Goal: Task Accomplishment & Management: Use online tool/utility

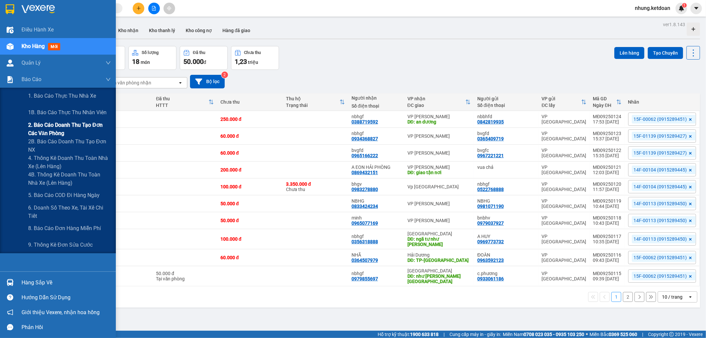
click at [65, 127] on span "2. Báo cáo doanh thu tạo đơn các văn phòng" at bounding box center [69, 129] width 83 height 17
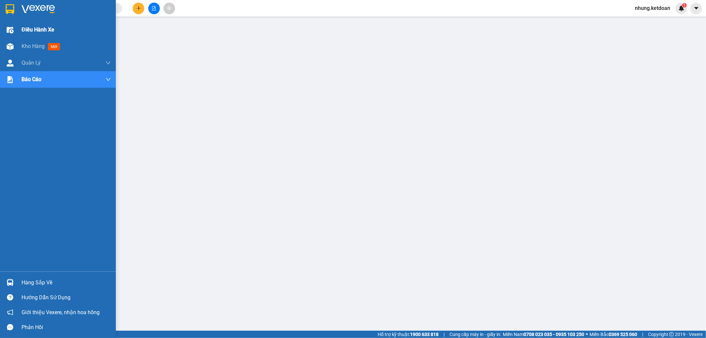
click at [27, 30] on span "Điều hành xe" at bounding box center [38, 29] width 33 height 8
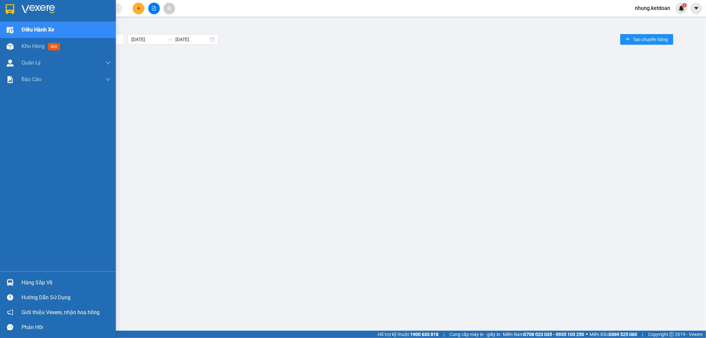
click at [27, 30] on span "Điều hành xe" at bounding box center [38, 29] width 33 height 8
click at [25, 43] on span "Kho hàng" at bounding box center [33, 46] width 23 height 6
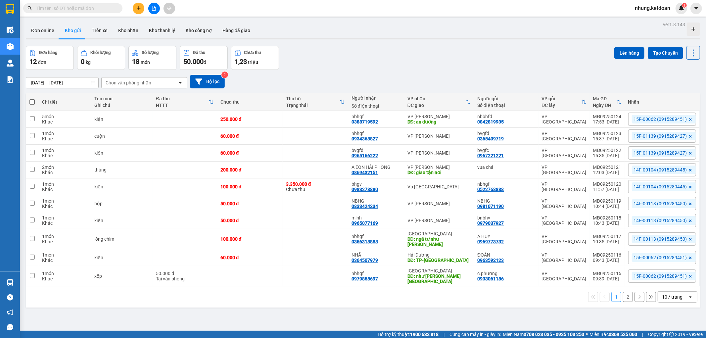
click at [623, 292] on button "2" at bounding box center [628, 297] width 10 height 10
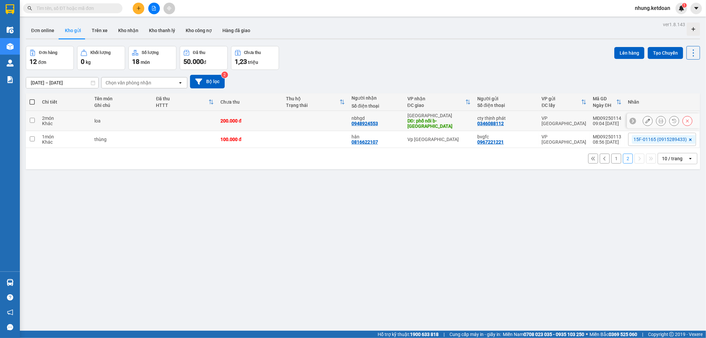
click at [268, 125] on td "200.000 đ" at bounding box center [250, 121] width 66 height 20
checkbox input "true"
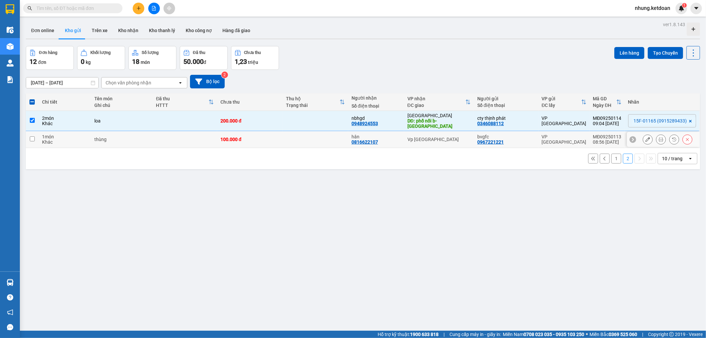
click at [269, 137] on div "100.000 đ" at bounding box center [249, 139] width 59 height 5
checkbox input "true"
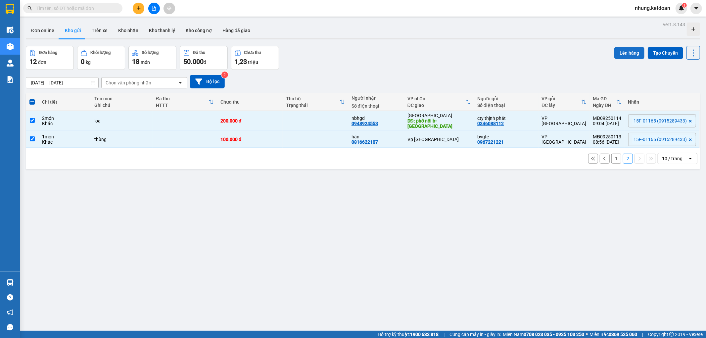
click at [615, 54] on button "Lên hàng" at bounding box center [629, 53] width 30 height 12
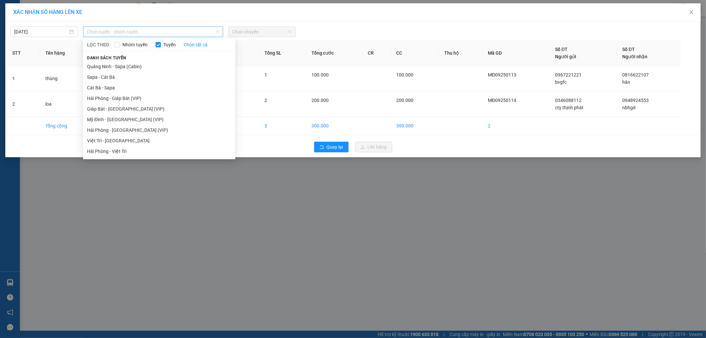
click at [129, 29] on span "Chọn tuyến - nhóm tuyến" at bounding box center [153, 32] width 132 height 10
click at [106, 121] on li "Mỹ Đình - [GEOGRAPHIC_DATA] (VIP)" at bounding box center [159, 119] width 152 height 11
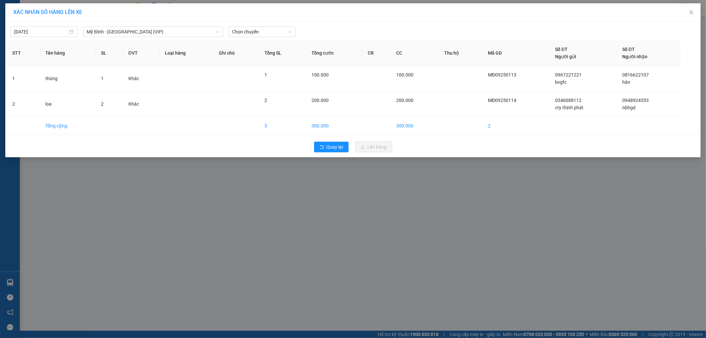
click at [245, 26] on div "[DATE] [GEOGRAPHIC_DATA] - [GEOGRAPHIC_DATA] (VIP) LỌC THEO Nhóm tuyến Tuyến Ch…" at bounding box center [353, 30] width 692 height 14
click at [246, 27] on span "Chọn chuyến" at bounding box center [262, 32] width 60 height 10
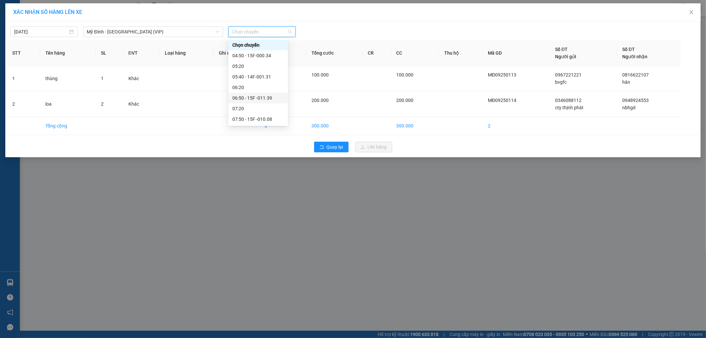
scroll to position [37, 0]
click at [267, 106] on div "08:50 - 15F-011.65" at bounding box center [258, 103] width 52 height 7
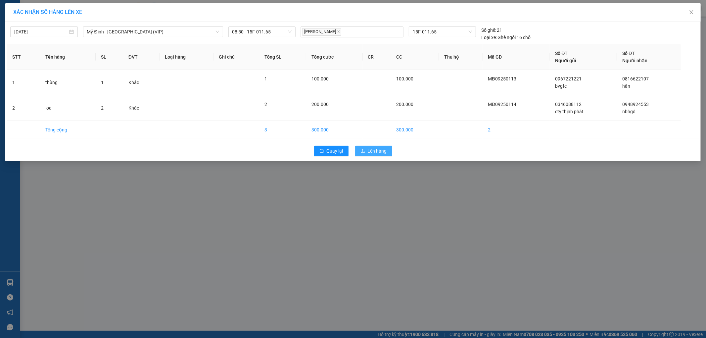
click at [362, 149] on button "Lên hàng" at bounding box center [373, 151] width 37 height 11
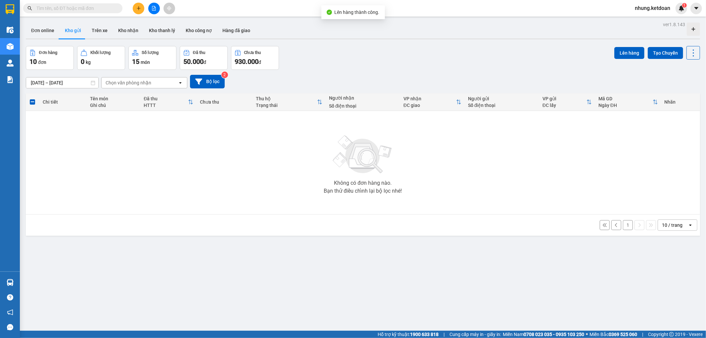
click at [623, 224] on button "1" at bounding box center [628, 225] width 10 height 10
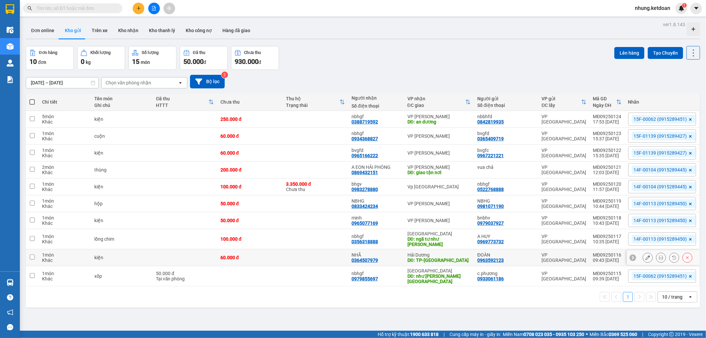
drag, startPoint x: 280, startPoint y: 257, endPoint x: 271, endPoint y: 269, distance: 14.5
click at [280, 258] on td "60.000 đ" at bounding box center [250, 257] width 66 height 17
checkbox input "true"
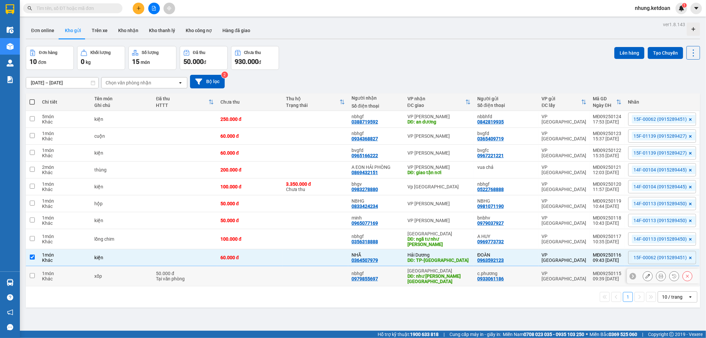
drag, startPoint x: 271, startPoint y: 269, endPoint x: 275, endPoint y: 279, distance: 10.3
click at [271, 271] on td at bounding box center [250, 276] width 66 height 20
checkbox input "true"
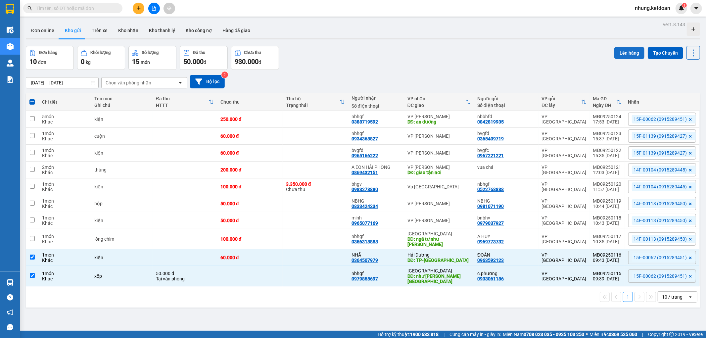
click at [622, 48] on button "Lên hàng" at bounding box center [629, 53] width 30 height 12
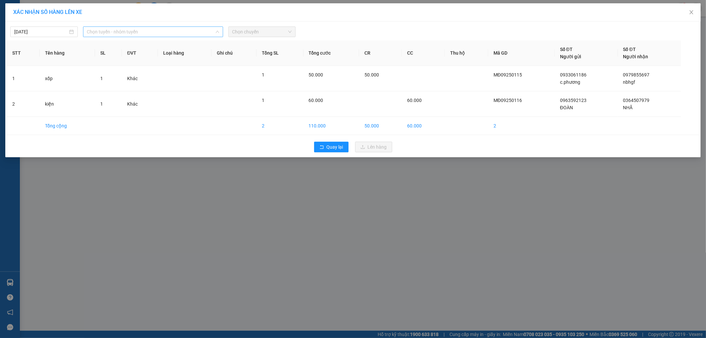
click at [104, 28] on span "Chọn tuyến - nhóm tuyến" at bounding box center [153, 32] width 132 height 10
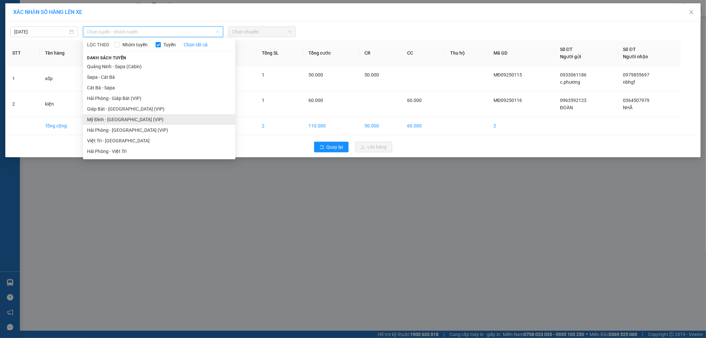
click at [96, 119] on li "Mỹ Đình - [GEOGRAPHIC_DATA] (VIP)" at bounding box center [159, 119] width 152 height 11
click at [96, 119] on td at bounding box center [108, 126] width 27 height 18
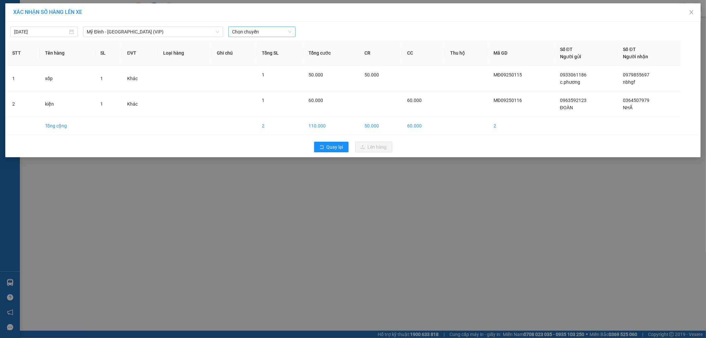
click at [262, 31] on span "Chọn chuyến" at bounding box center [262, 32] width 60 height 10
click at [275, 31] on span "Chọn chuyến" at bounding box center [262, 32] width 60 height 10
click at [271, 52] on div "09:50 - 15F-000.62" at bounding box center [258, 51] width 52 height 7
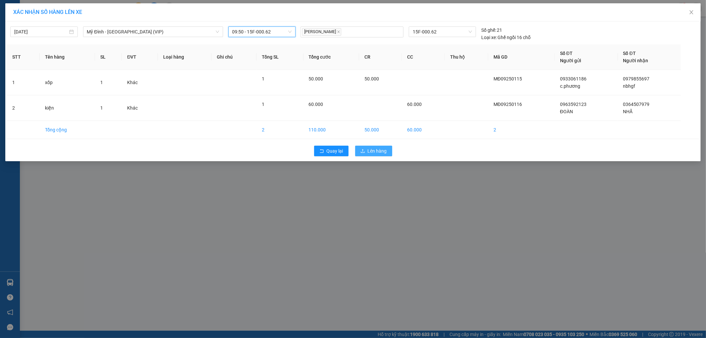
click at [367, 150] on button "Lên hàng" at bounding box center [373, 151] width 37 height 11
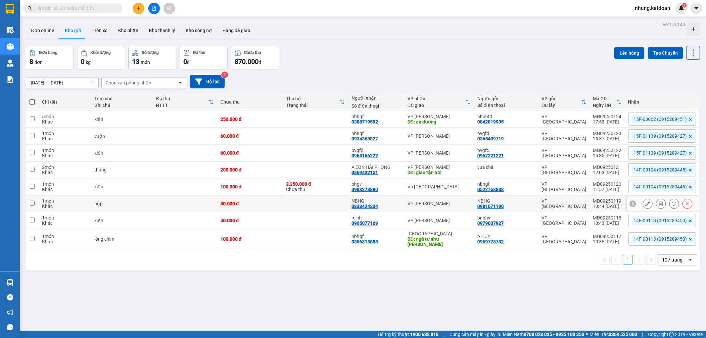
drag, startPoint x: 247, startPoint y: 207, endPoint x: 261, endPoint y: 220, distance: 19.2
click at [249, 209] on td "50.000 đ" at bounding box center [250, 203] width 66 height 17
checkbox input "true"
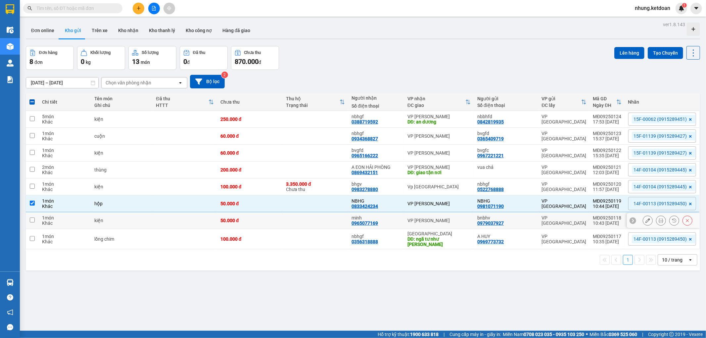
click at [261, 222] on div "50.000 đ" at bounding box center [249, 220] width 59 height 5
checkbox input "true"
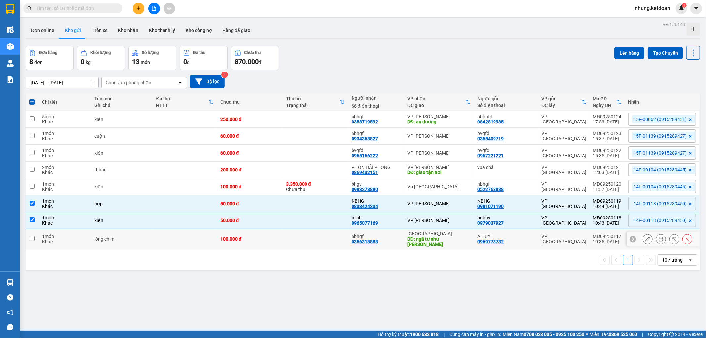
click at [259, 231] on td "100.000 đ" at bounding box center [250, 239] width 66 height 20
checkbox input "true"
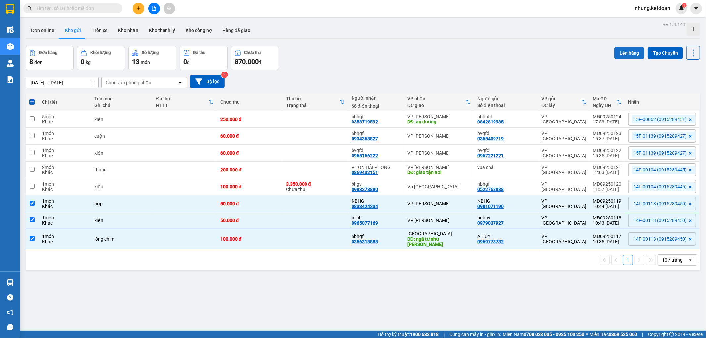
click at [621, 51] on button "Lên hàng" at bounding box center [629, 53] width 30 height 12
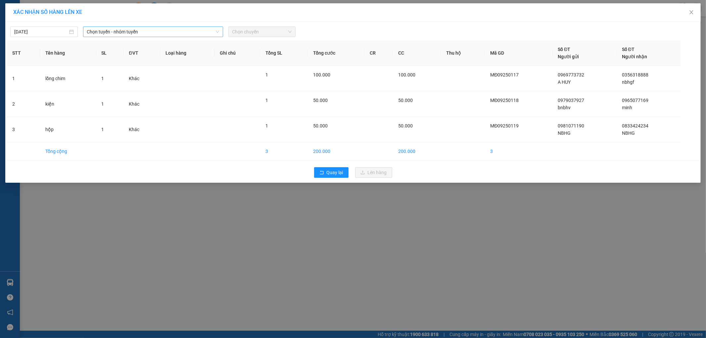
click at [147, 30] on span "Chọn tuyến - nhóm tuyến" at bounding box center [153, 32] width 132 height 10
click at [134, 29] on span "Chọn tuyến - nhóm tuyến" at bounding box center [153, 32] width 132 height 10
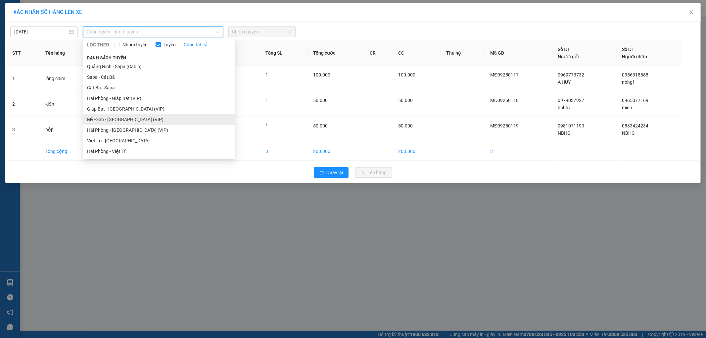
click at [109, 119] on li "Mỹ Đình - [GEOGRAPHIC_DATA] (VIP)" at bounding box center [159, 119] width 152 height 11
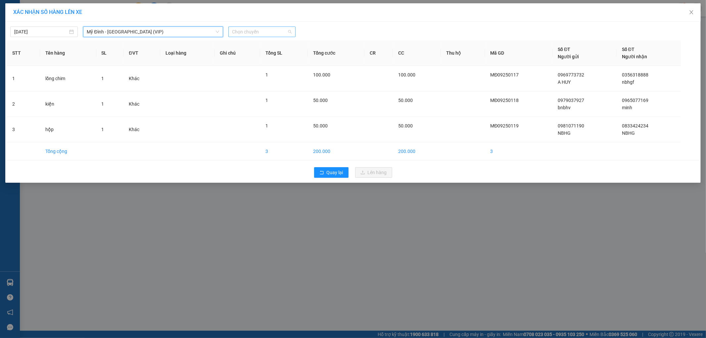
click at [256, 31] on span "Chọn chuyến" at bounding box center [262, 32] width 60 height 10
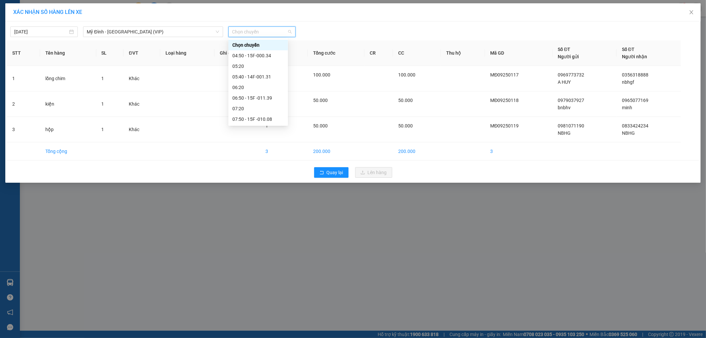
scroll to position [73, 0]
click at [267, 107] on div "10:40 - 14F-001.13" at bounding box center [258, 109] width 52 height 7
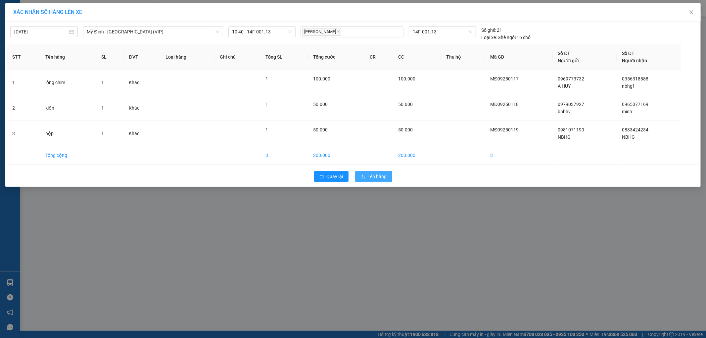
click at [378, 173] on span "Lên hàng" at bounding box center [377, 176] width 19 height 7
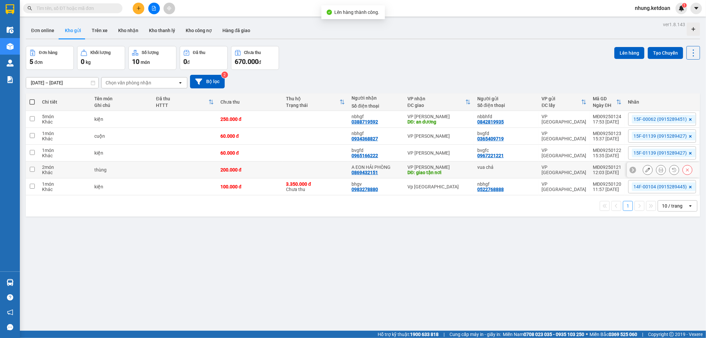
click at [265, 174] on td "200.000 đ" at bounding box center [250, 169] width 66 height 17
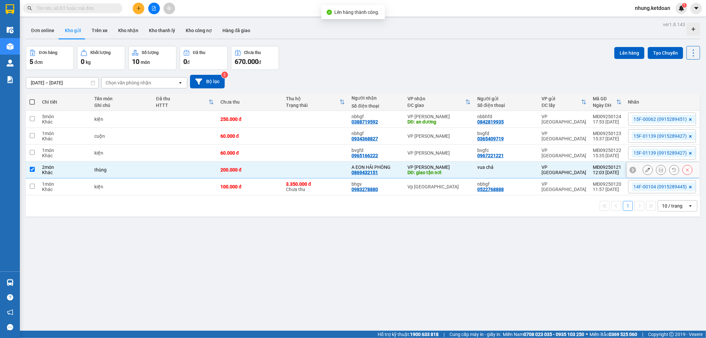
drag, startPoint x: 265, startPoint y: 174, endPoint x: 260, endPoint y: 190, distance: 16.5
click at [265, 178] on td "200.000 đ" at bounding box center [250, 169] width 66 height 17
checkbox input "false"
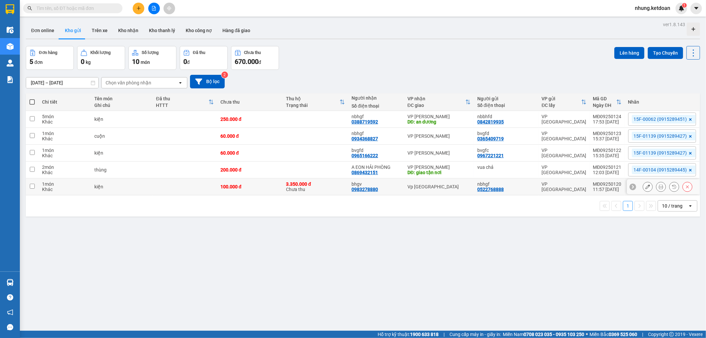
click at [260, 190] on td "100.000 đ" at bounding box center [250, 186] width 66 height 17
checkbox input "true"
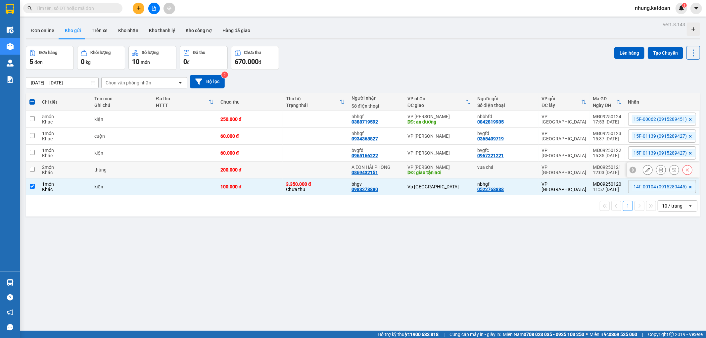
click at [259, 168] on div "200.000 đ" at bounding box center [249, 169] width 59 height 5
checkbox input "true"
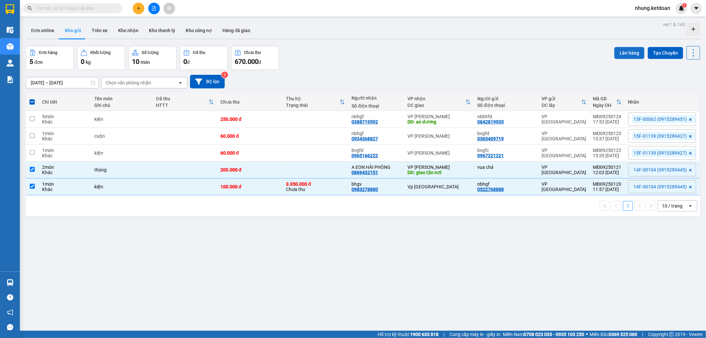
click at [628, 50] on button "Lên hàng" at bounding box center [629, 53] width 30 height 12
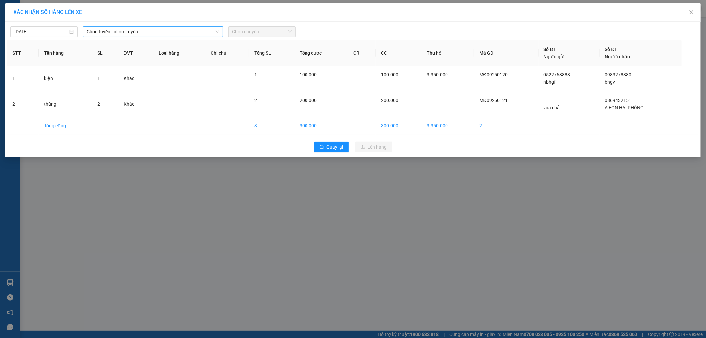
click at [140, 34] on span "Chọn tuyến - nhóm tuyến" at bounding box center [153, 32] width 132 height 10
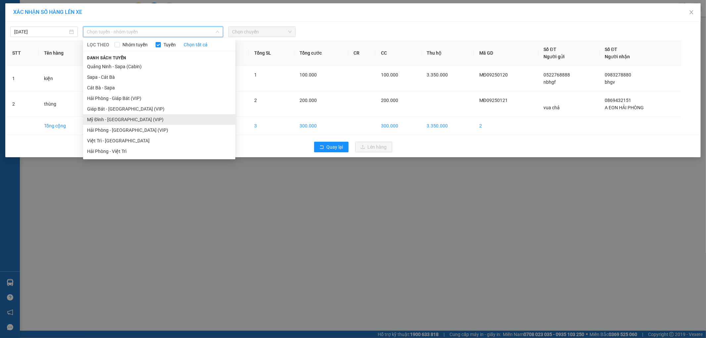
click at [106, 117] on li "Mỹ Đình - [GEOGRAPHIC_DATA] (VIP)" at bounding box center [159, 119] width 152 height 11
click at [107, 117] on td at bounding box center [105, 126] width 26 height 18
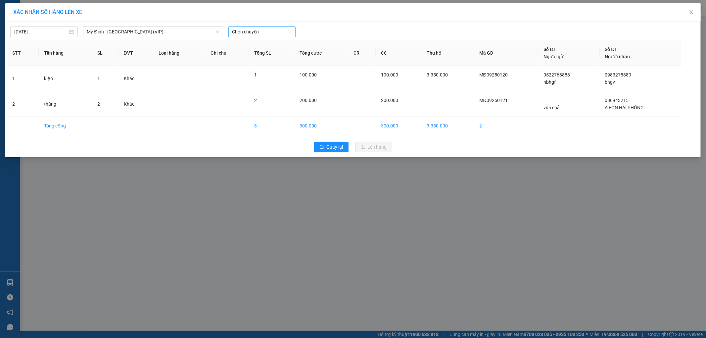
click at [263, 33] on span "Chọn chuyến" at bounding box center [262, 32] width 60 height 10
click at [273, 93] on div "11:50 - 14F-001.04" at bounding box center [258, 93] width 52 height 7
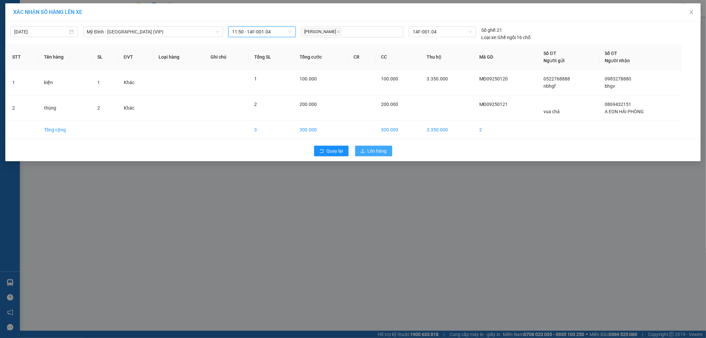
click at [374, 151] on span "Lên hàng" at bounding box center [377, 150] width 19 height 7
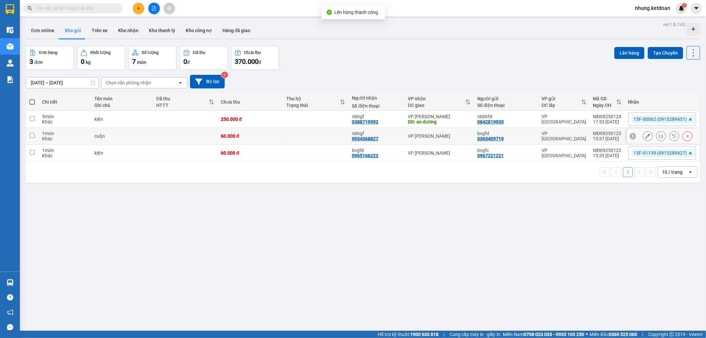
click at [266, 134] on div "60.000 đ" at bounding box center [250, 135] width 59 height 5
checkbox input "true"
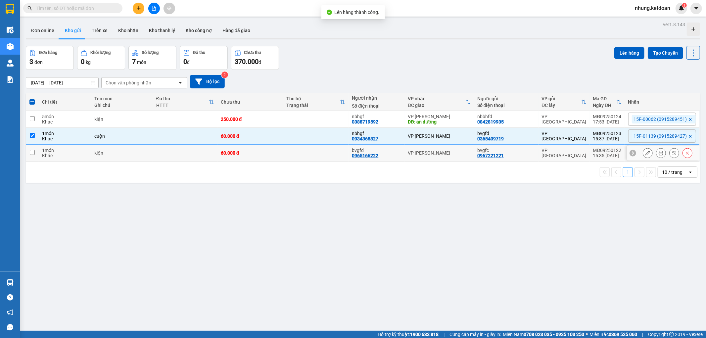
click at [269, 153] on div "60.000 đ" at bounding box center [250, 152] width 59 height 5
checkbox input "true"
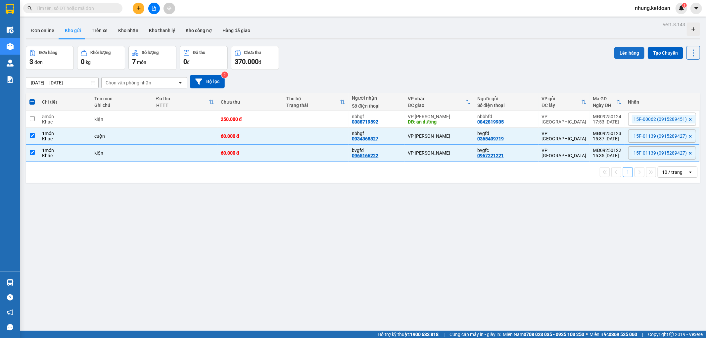
click at [624, 51] on button "Lên hàng" at bounding box center [629, 53] width 30 height 12
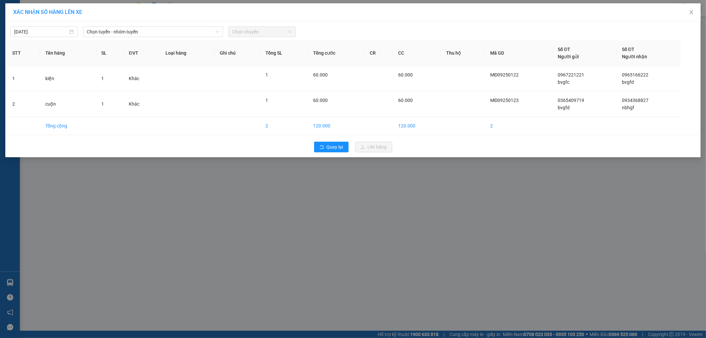
click at [148, 25] on div "[DATE] Chọn tuyến - nhóm tuyến Chọn chuyến" at bounding box center [353, 30] width 692 height 14
click at [130, 31] on span "Chọn tuyến - nhóm tuyến" at bounding box center [153, 32] width 132 height 10
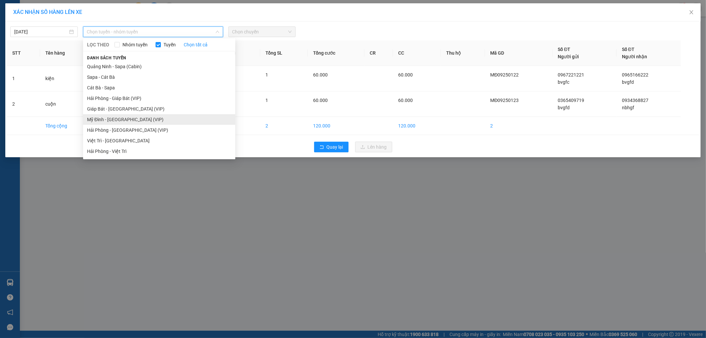
click at [109, 118] on li "Mỹ Đình - [GEOGRAPHIC_DATA] (VIP)" at bounding box center [159, 119] width 152 height 11
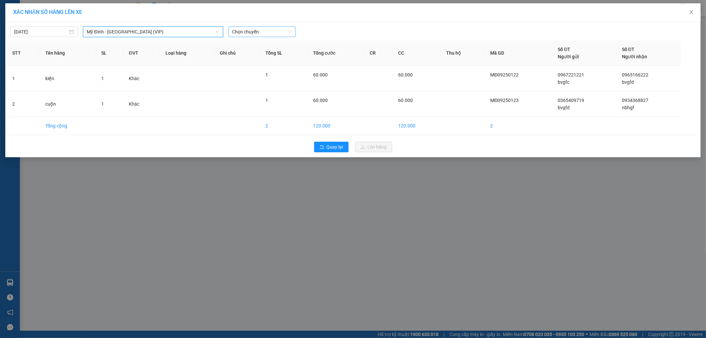
click at [261, 30] on span "Chọn chuyến" at bounding box center [262, 32] width 60 height 10
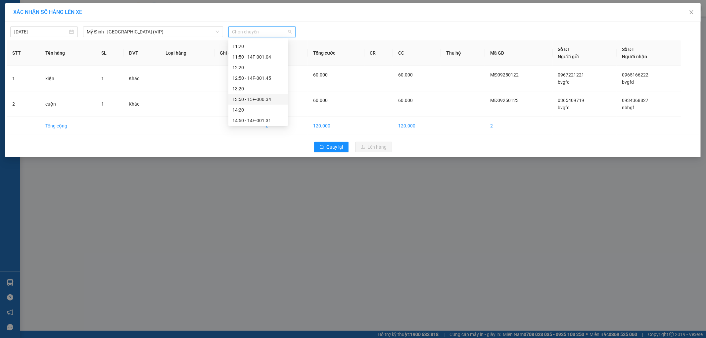
scroll to position [184, 0]
click at [266, 103] on div "15:50 - 15F -011.39" at bounding box center [258, 104] width 52 height 7
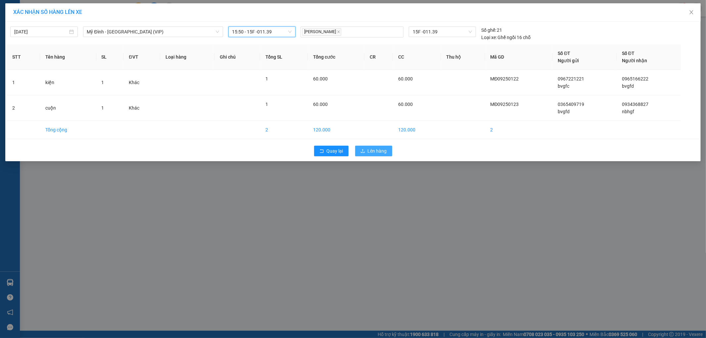
click at [375, 150] on span "Lên hàng" at bounding box center [377, 150] width 19 height 7
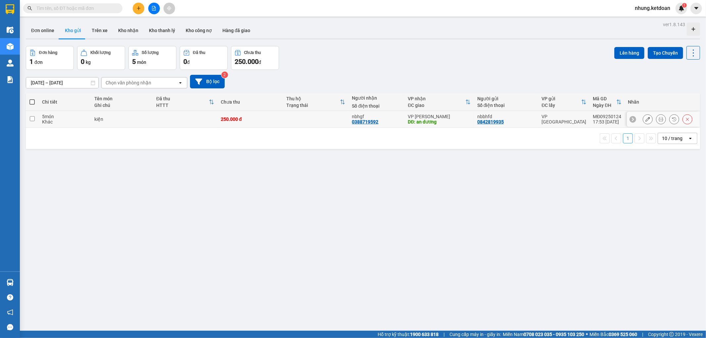
click at [170, 114] on td at bounding box center [185, 119] width 65 height 17
checkbox input "true"
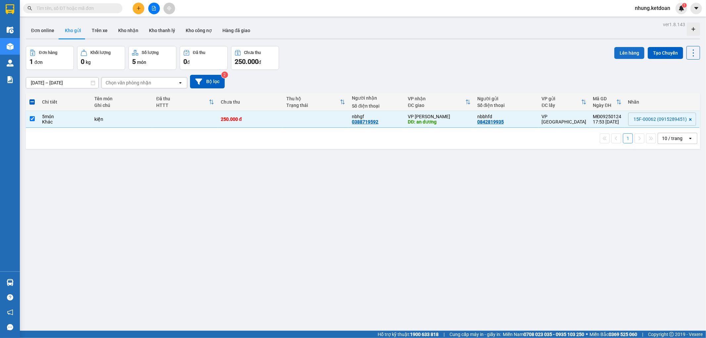
click at [619, 52] on button "Lên hàng" at bounding box center [629, 53] width 30 height 12
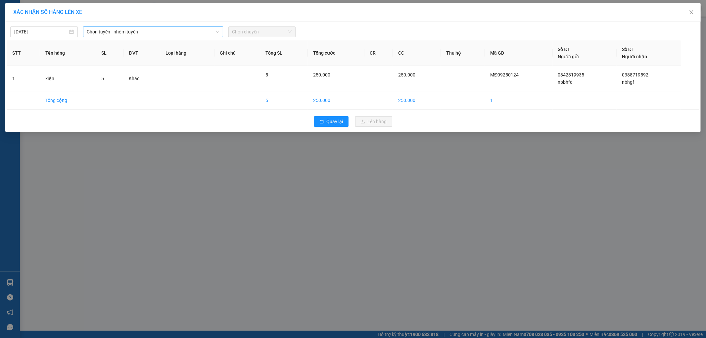
click at [118, 35] on span "Chọn tuyến - nhóm tuyến" at bounding box center [153, 32] width 132 height 10
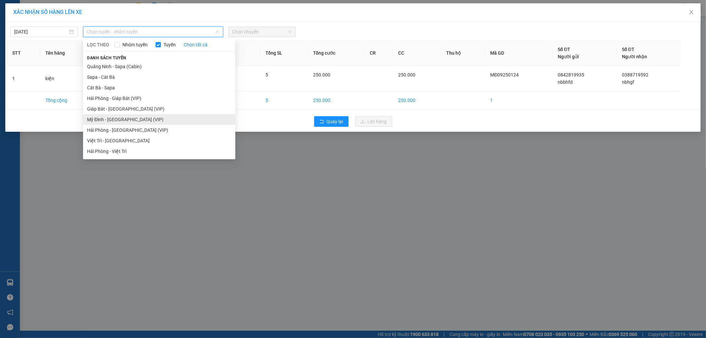
drag, startPoint x: 110, startPoint y: 117, endPoint x: 127, endPoint y: 111, distance: 19.1
click at [110, 117] on li "Mỹ Đình - [GEOGRAPHIC_DATA] (VIP)" at bounding box center [159, 119] width 152 height 11
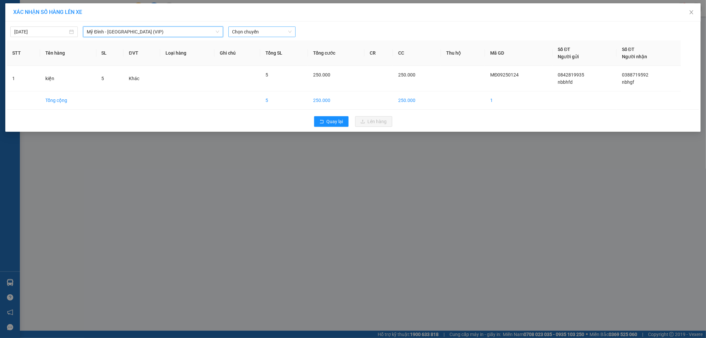
click at [271, 35] on span "Chọn chuyến" at bounding box center [262, 32] width 60 height 10
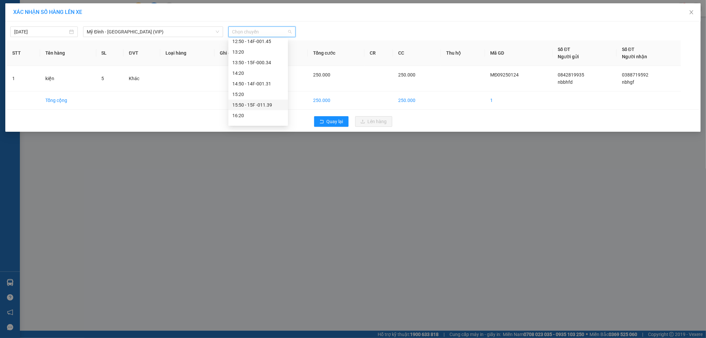
scroll to position [220, 0]
click at [270, 107] on div "17:40 - 15F-000.62" at bounding box center [258, 110] width 52 height 7
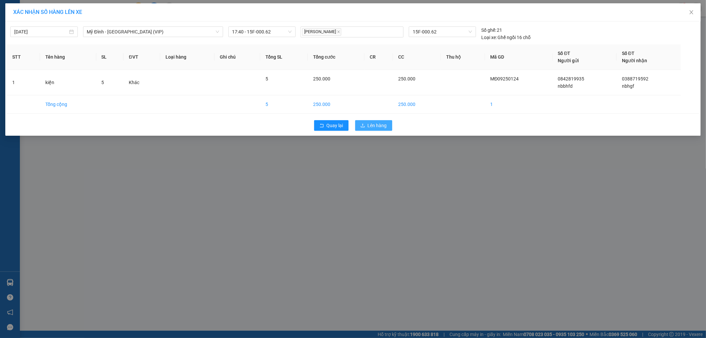
click at [370, 128] on span "Lên hàng" at bounding box center [377, 125] width 19 height 7
